Goal: Task Accomplishment & Management: Manage account settings

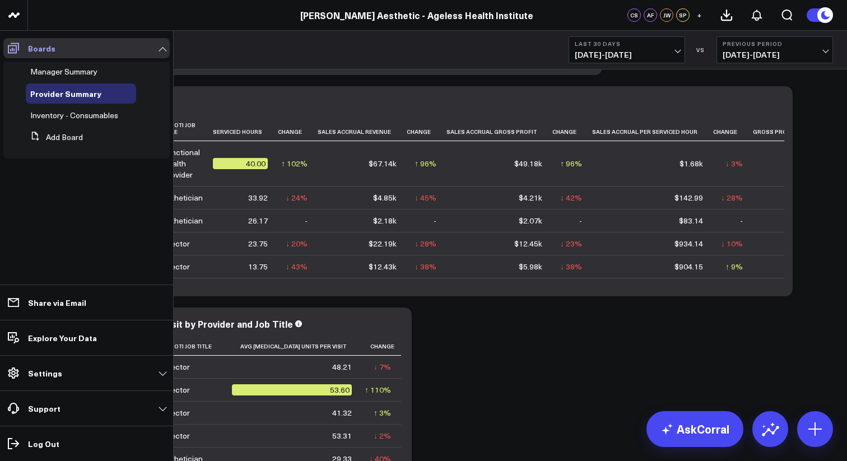
scroll to position [398, 0]
click at [56, 53] on link "Boards" at bounding box center [86, 48] width 166 height 20
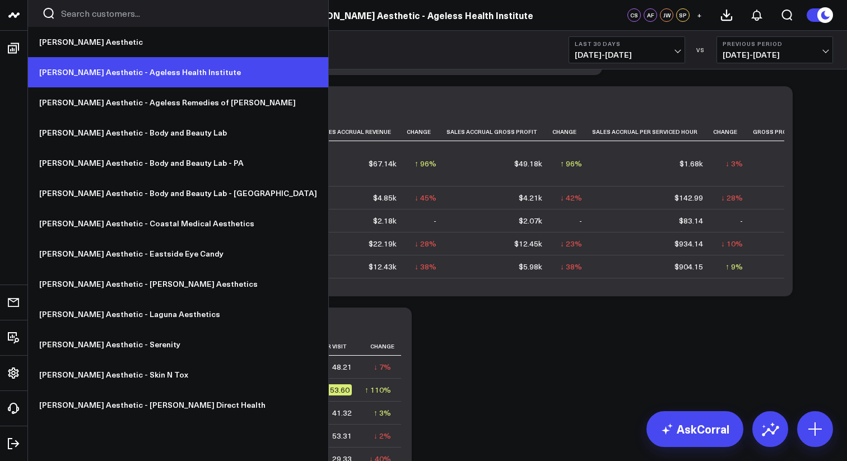
click at [119, 74] on link "[PERSON_NAME] Aesthetic - Ageless Health Institute" at bounding box center [178, 72] width 300 height 30
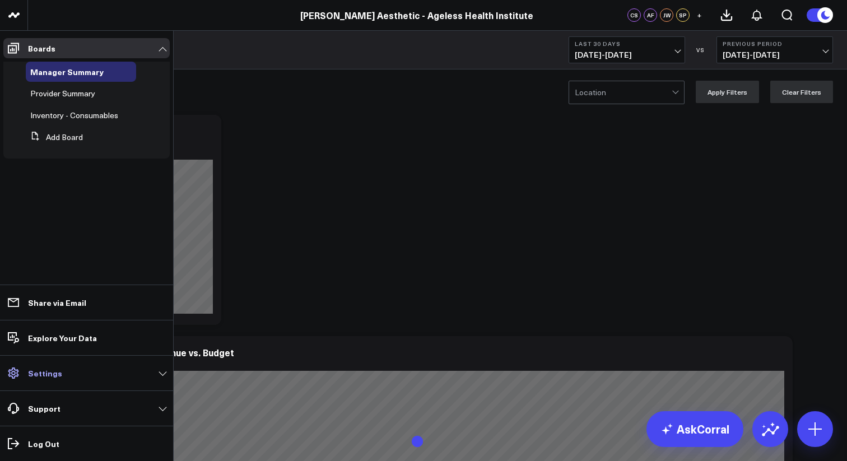
click at [16, 372] on icon at bounding box center [13, 372] width 13 height 13
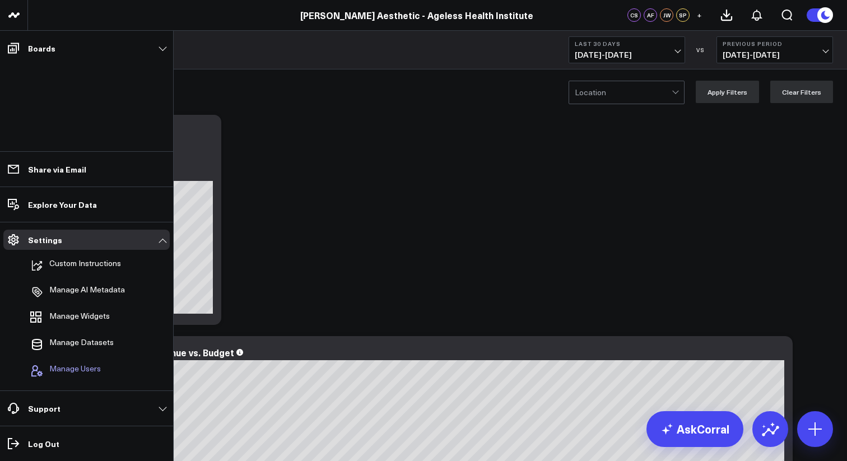
click at [69, 370] on span "Manage Users" at bounding box center [75, 370] width 52 height 13
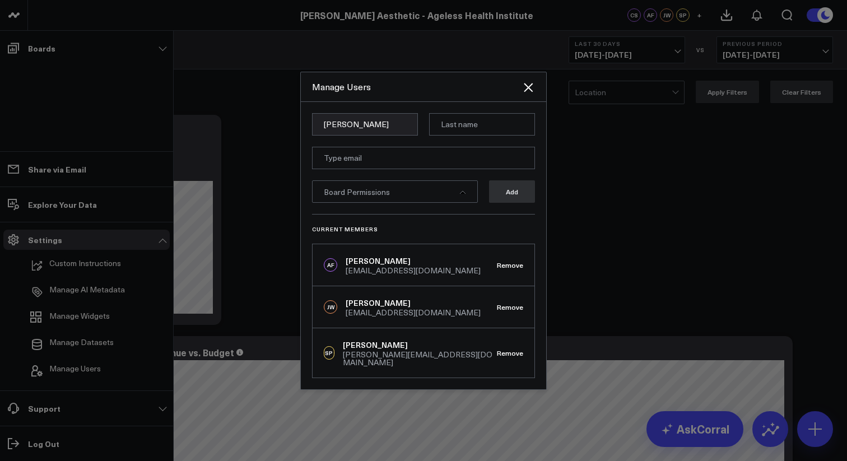
type input "Christine"
type input "Celaya"
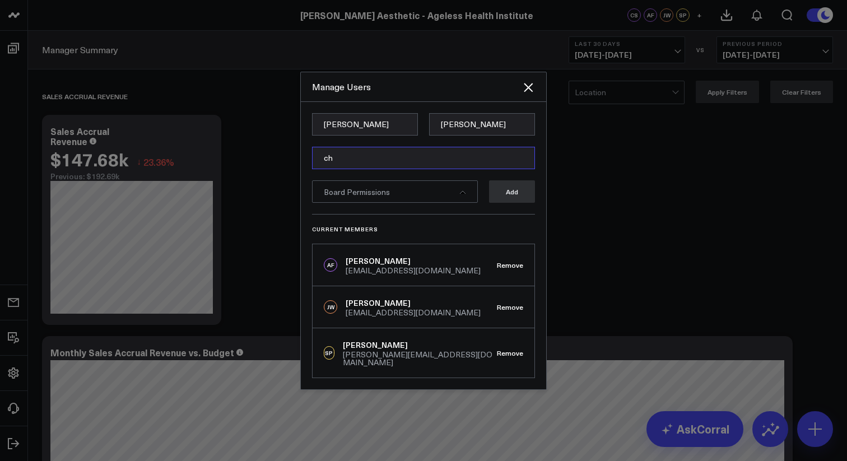
type input "christine@agelesshealthinstitute.com"
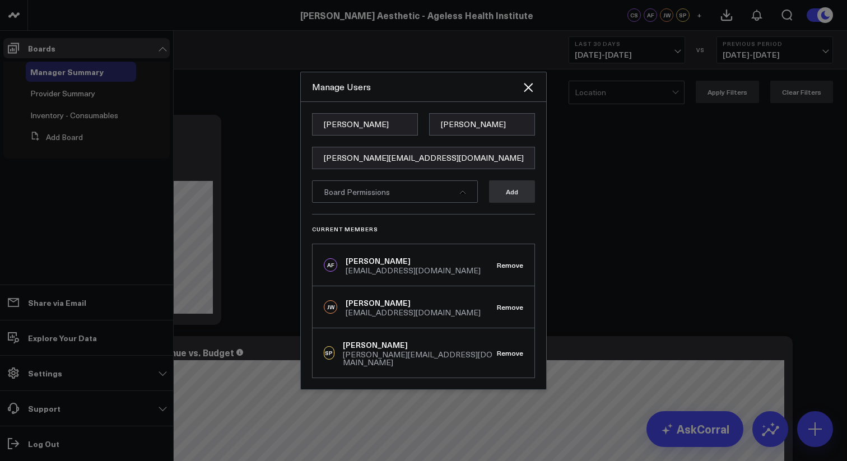
click at [409, 193] on div "Board Permissions" at bounding box center [395, 191] width 166 height 22
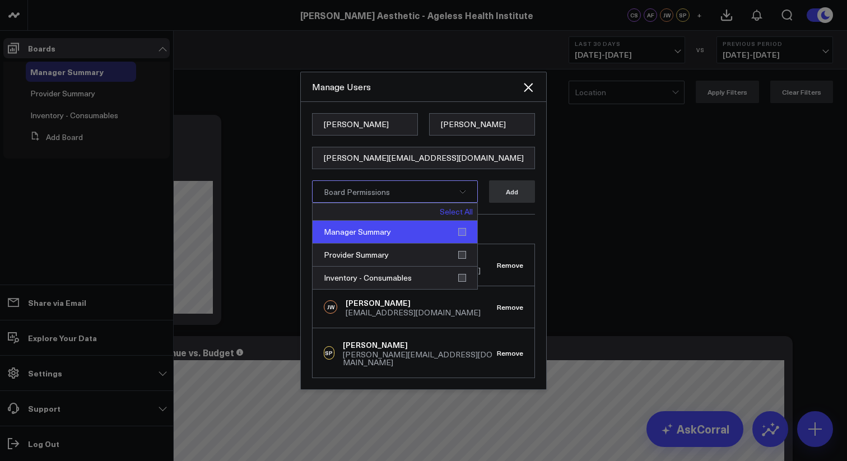
click at [461, 235] on div "Manager Summary" at bounding box center [395, 232] width 165 height 23
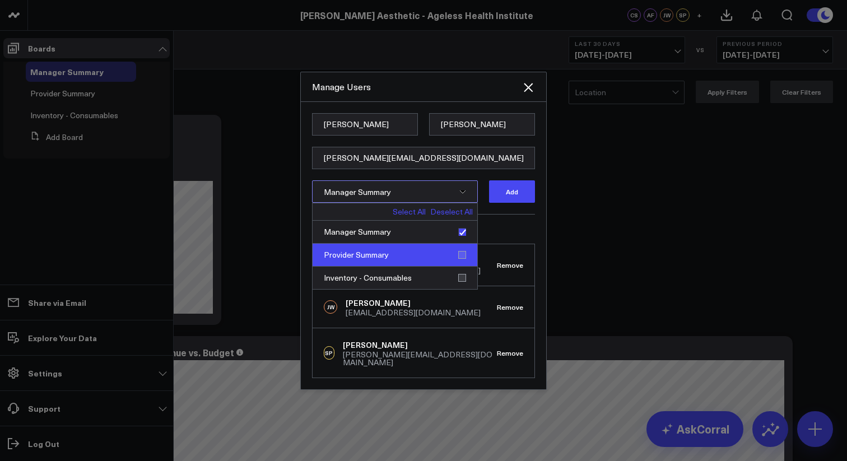
click at [463, 257] on div "Provider Summary" at bounding box center [395, 255] width 165 height 23
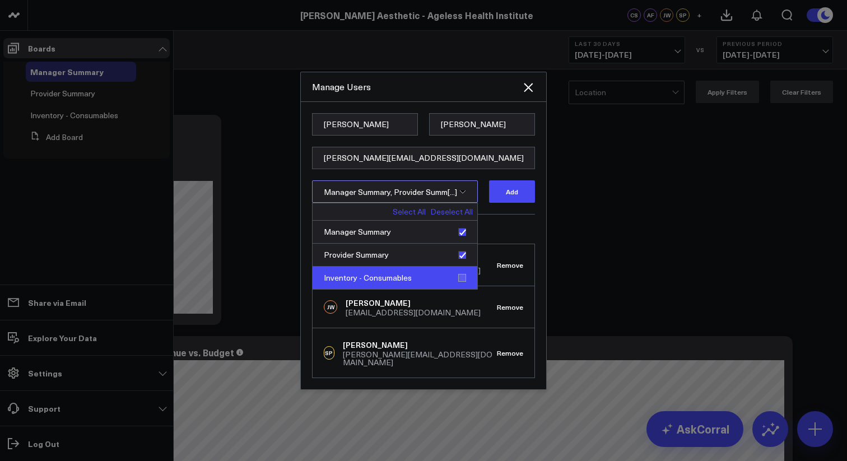
click at [462, 279] on div "Inventory - Consumables" at bounding box center [395, 278] width 165 height 22
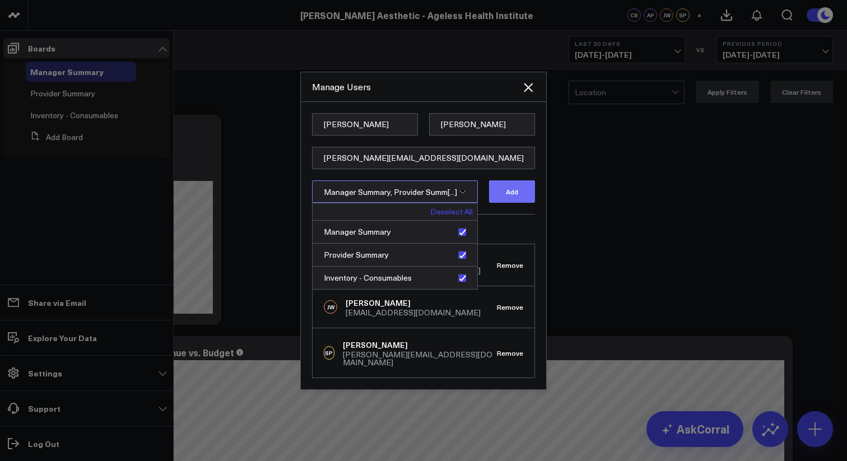
click at [519, 196] on button "Add" at bounding box center [512, 191] width 46 height 22
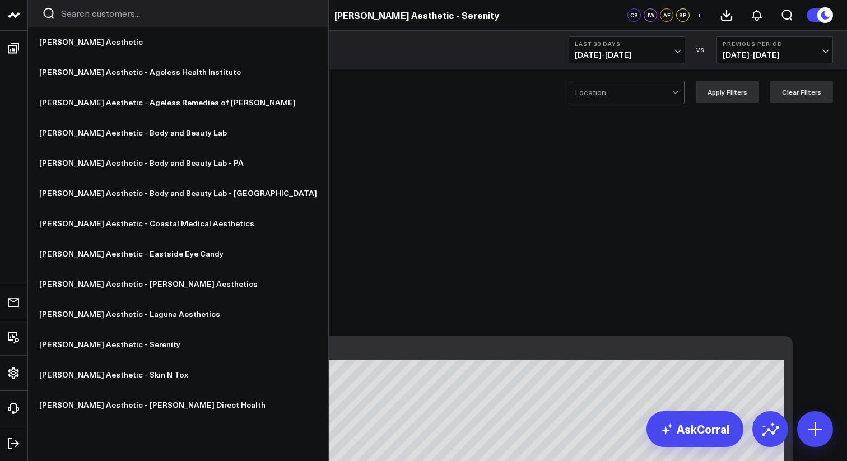
click at [15, 19] on icon at bounding box center [13, 14] width 13 height 13
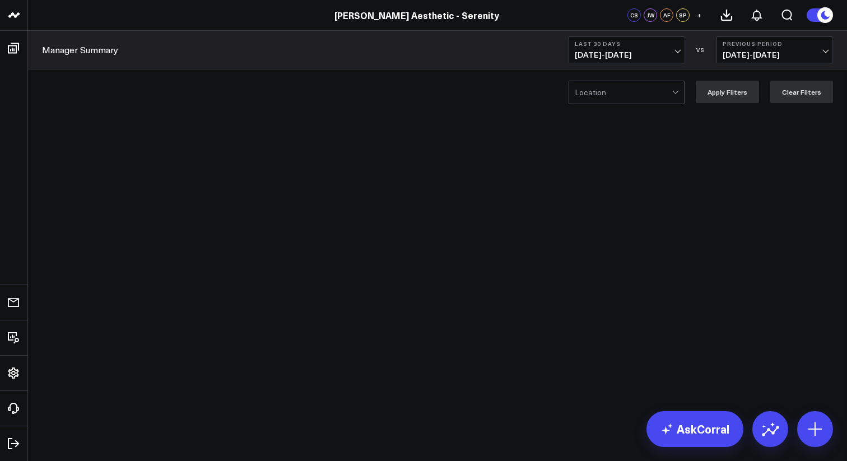
click at [82, 76] on div "Location Apply Filters Clear Filters" at bounding box center [437, 91] width 819 height 45
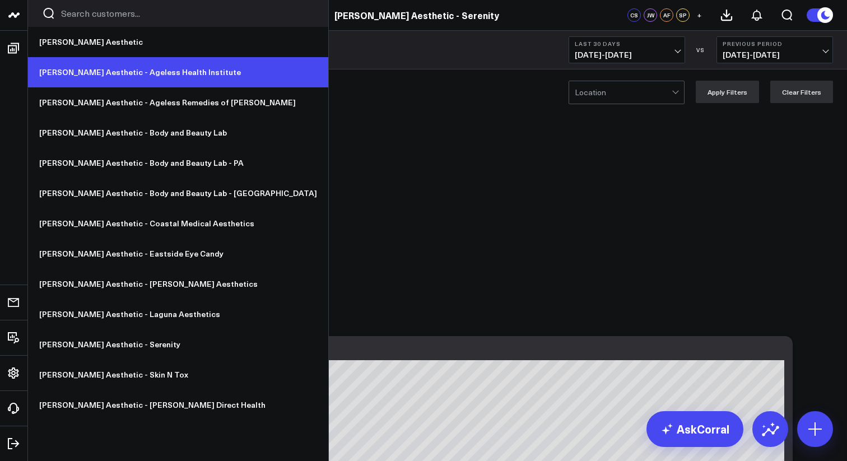
click at [76, 69] on link "[PERSON_NAME] Aesthetic - Ageless Health Institute" at bounding box center [178, 72] width 300 height 30
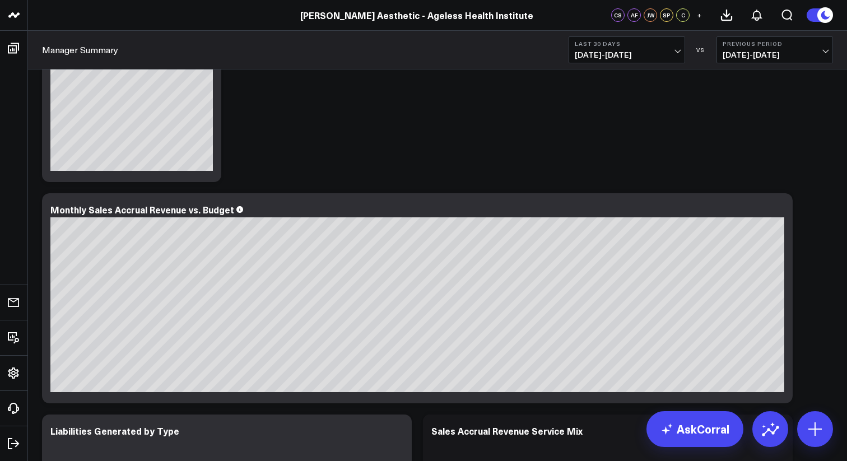
scroll to position [160, 0]
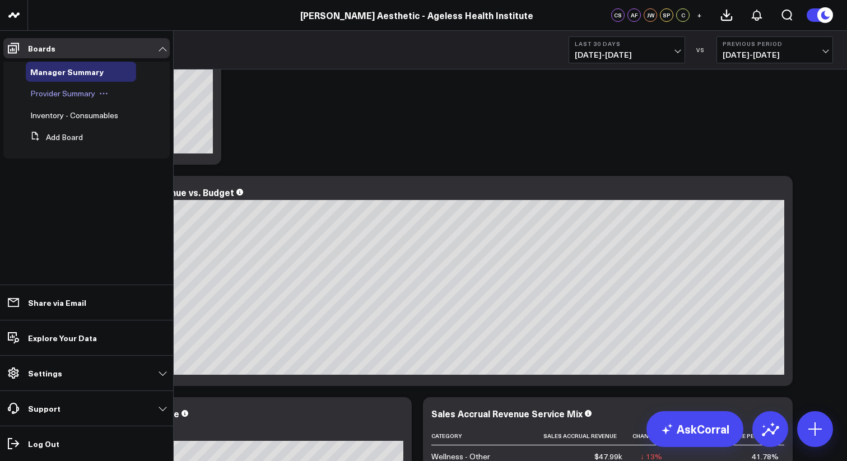
click at [75, 94] on span "Provider Summary" at bounding box center [62, 93] width 65 height 11
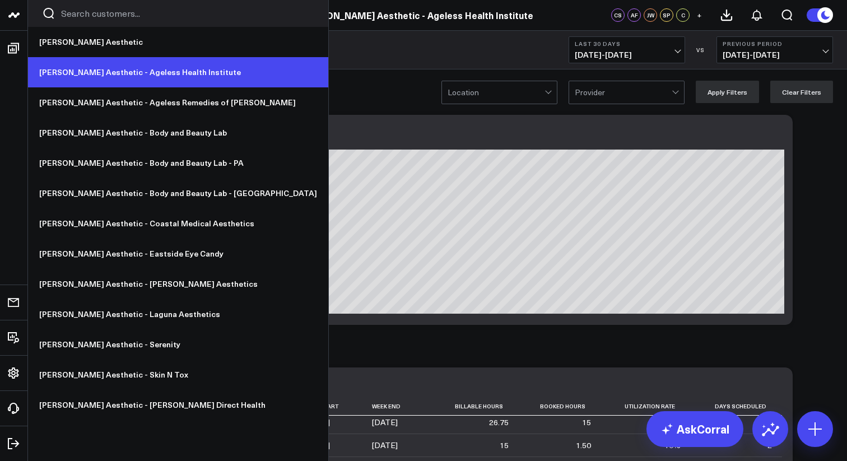
click at [94, 71] on link "[PERSON_NAME] Aesthetic - Ageless Health Institute" at bounding box center [178, 72] width 300 height 30
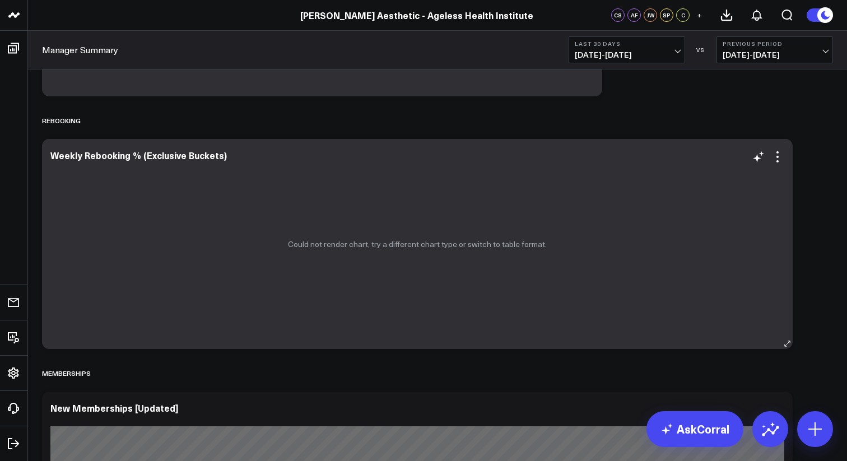
scroll to position [2088, 0]
